Goal: Task Accomplishment & Management: Manage account settings

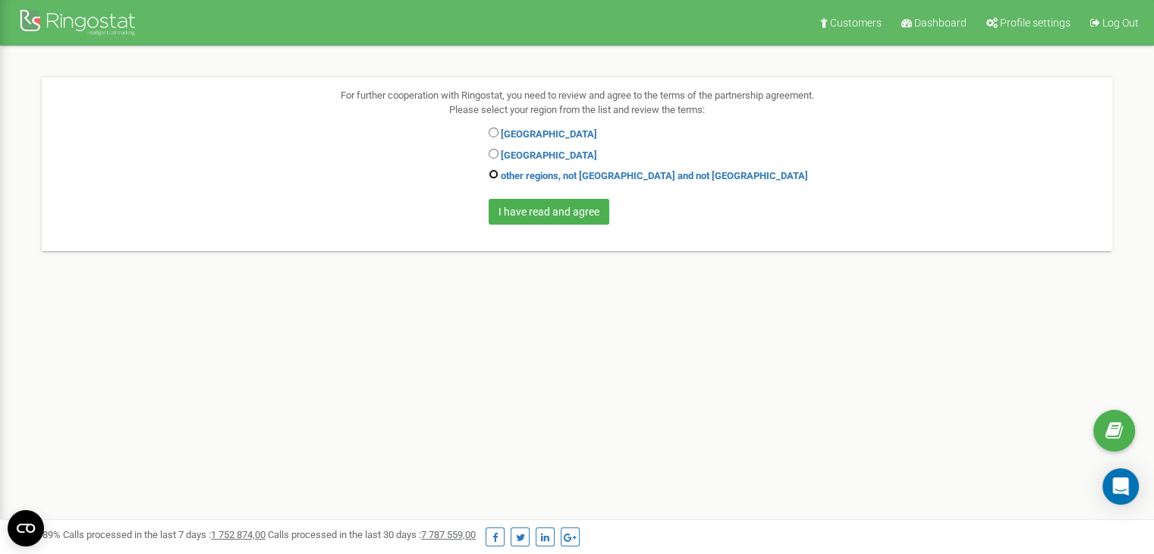
drag, startPoint x: 0, startPoint y: 0, endPoint x: 492, endPoint y: 173, distance: 521.7
click at [492, 173] on input "radio" at bounding box center [493, 174] width 10 height 10
radio input "true"
click at [517, 208] on input "I have read and agree" at bounding box center [548, 212] width 121 height 26
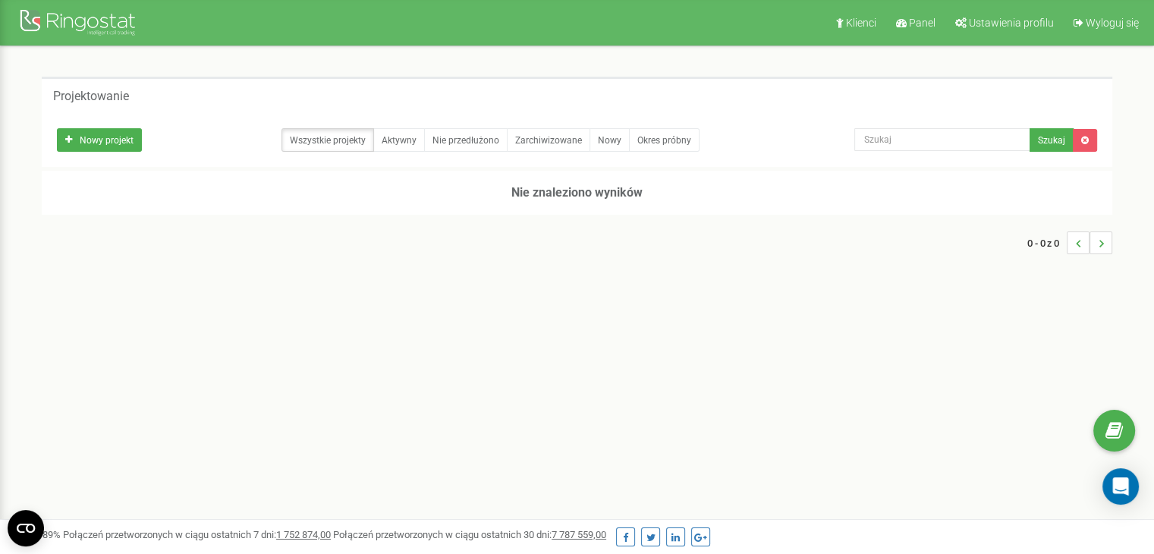
click at [661, 314] on div "Klienci Panel Ustawienia profilu Wyloguj się Projektowanie Nowy projekt Wszystk…" at bounding box center [577, 455] width 1154 height 910
click at [1011, 22] on font "Ustawienia profilu" at bounding box center [1011, 23] width 85 height 12
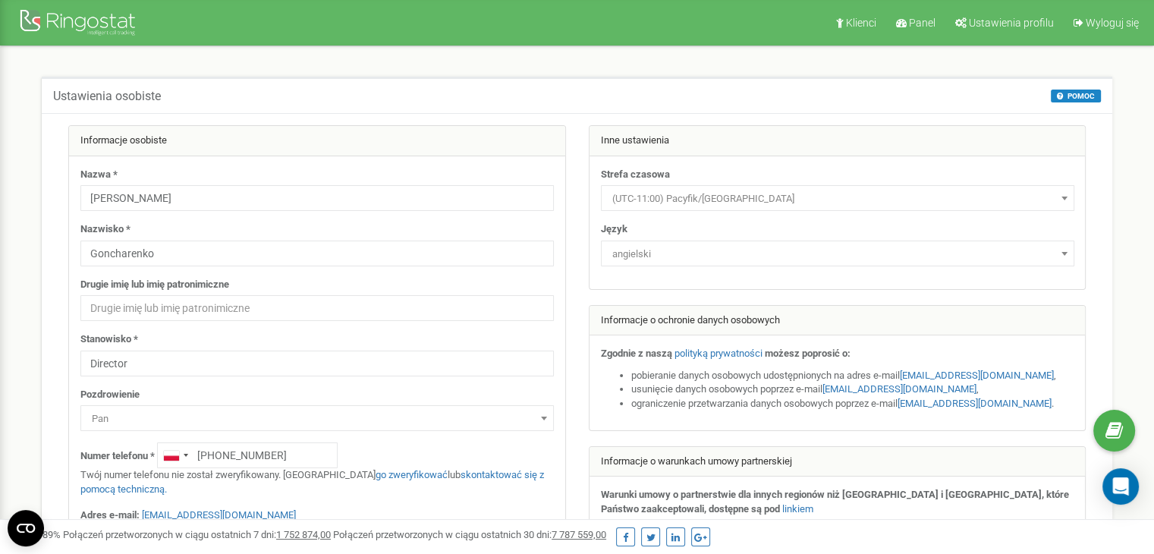
click at [1115, 240] on div "Ustawienia osobiste POMOC POMOC Na tej stronie możesz edytować swoje ustawienia…" at bounding box center [576, 380] width 1093 height 606
click at [1151, 207] on div "Klienci Panel Ustawienia profilu Wyloguj się Ustawienia osobiste POMOC POMOC Na…" at bounding box center [577, 455] width 1154 height 910
